Goal: Find specific page/section

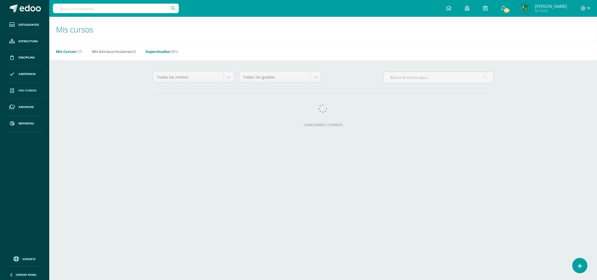
click at [159, 49] on link "Supervisados (391)" at bounding box center [161, 51] width 32 height 9
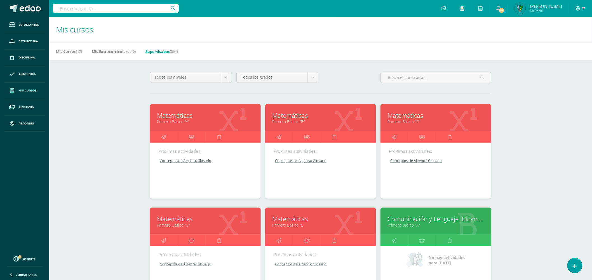
click at [131, 9] on input "text" at bounding box center [116, 9] width 126 height 10
type input "[PERSON_NAME]"
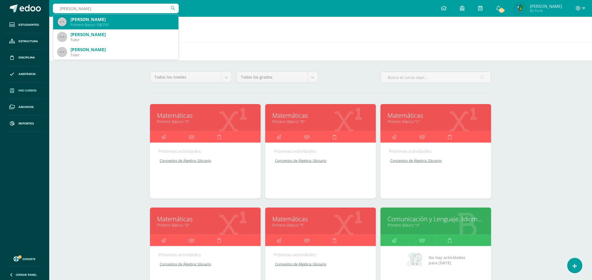
click at [126, 23] on div "Primero Básico 19JCF01" at bounding box center [121, 24] width 103 height 5
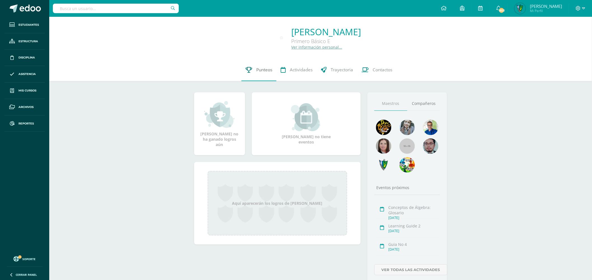
click at [261, 72] on span "Punteos" at bounding box center [264, 70] width 16 height 6
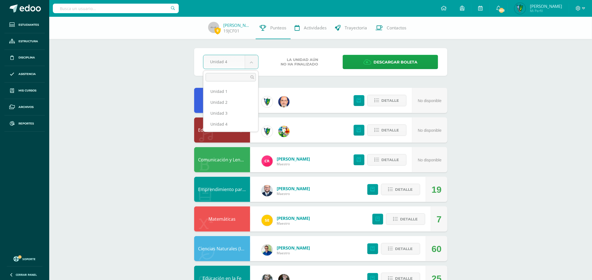
drag, startPoint x: 230, startPoint y: 115, endPoint x: 291, endPoint y: 40, distance: 96.4
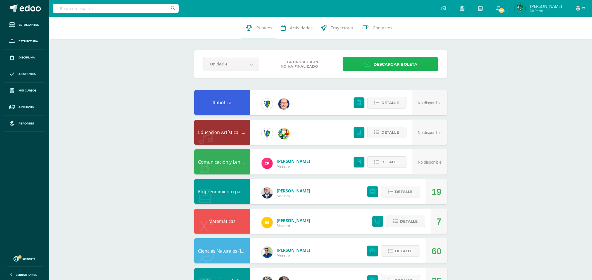
click at [401, 65] on span "Descargar boleta" at bounding box center [395, 65] width 44 height 14
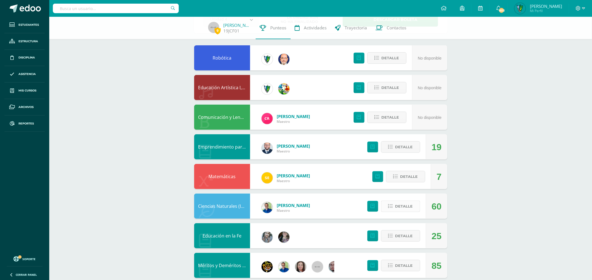
scroll to position [39, 0]
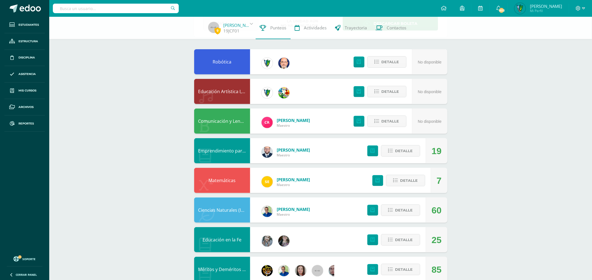
click at [140, 6] on input "text" at bounding box center [116, 9] width 126 height 10
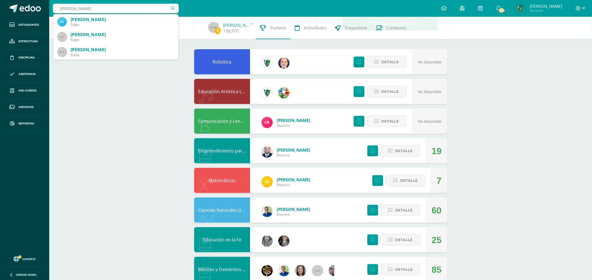
type input "corado"
